Goal: Task Accomplishment & Management: Use online tool/utility

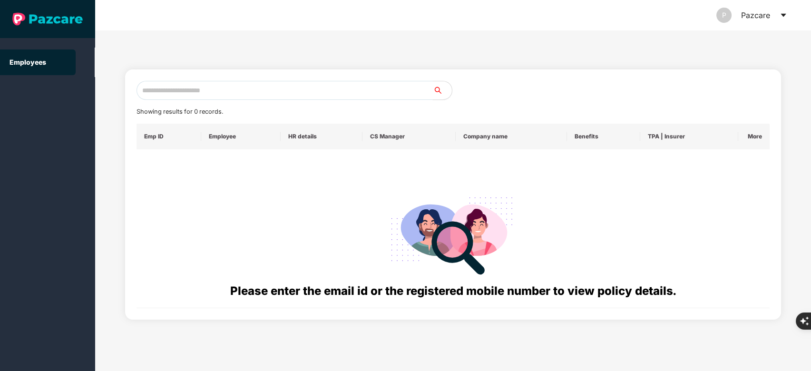
click at [243, 81] on input "text" at bounding box center [284, 90] width 297 height 19
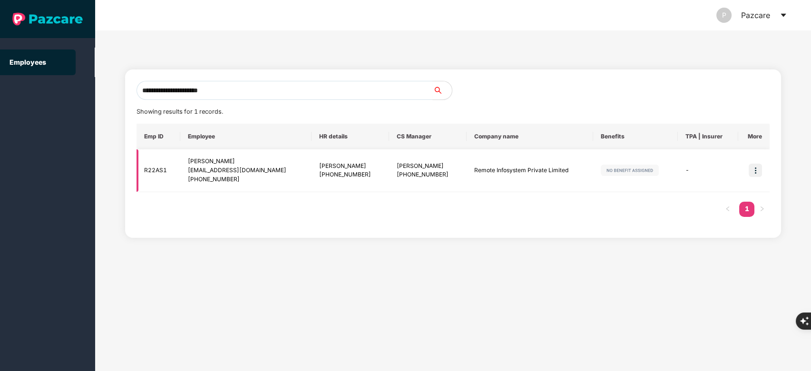
type input "**********"
click at [753, 170] on img at bounding box center [755, 170] width 13 height 13
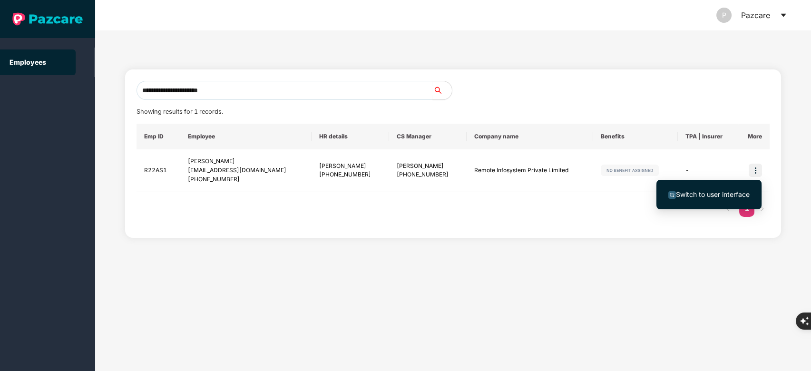
click at [717, 192] on span "Switch to user interface" at bounding box center [713, 194] width 74 height 8
